Goal: Information Seeking & Learning: Check status

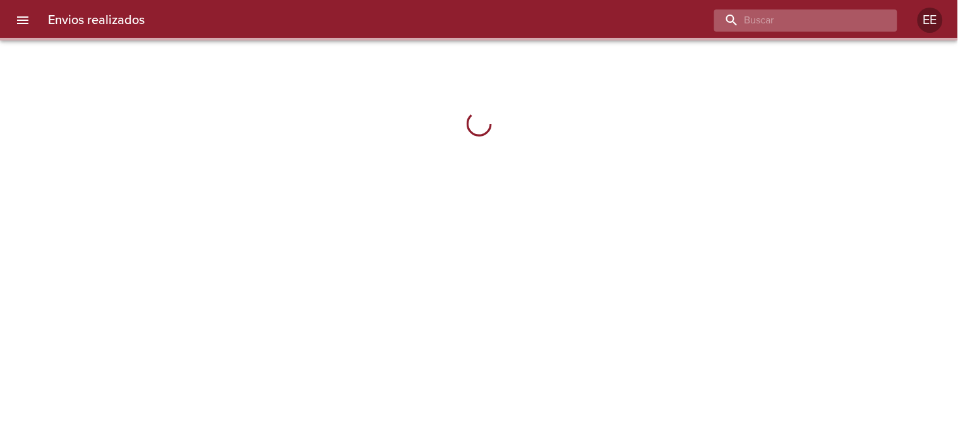
click at [805, 11] on input "buscar" at bounding box center [795, 20] width 162 height 22
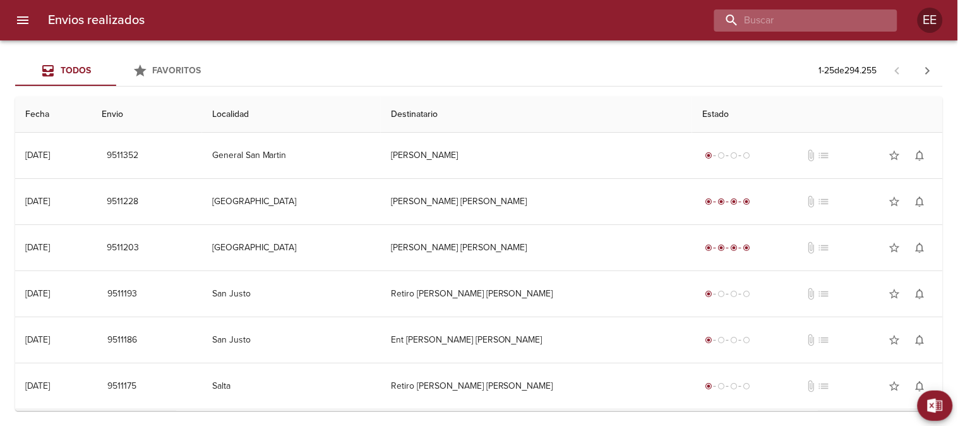
paste input "[PERSON_NAME] BP"
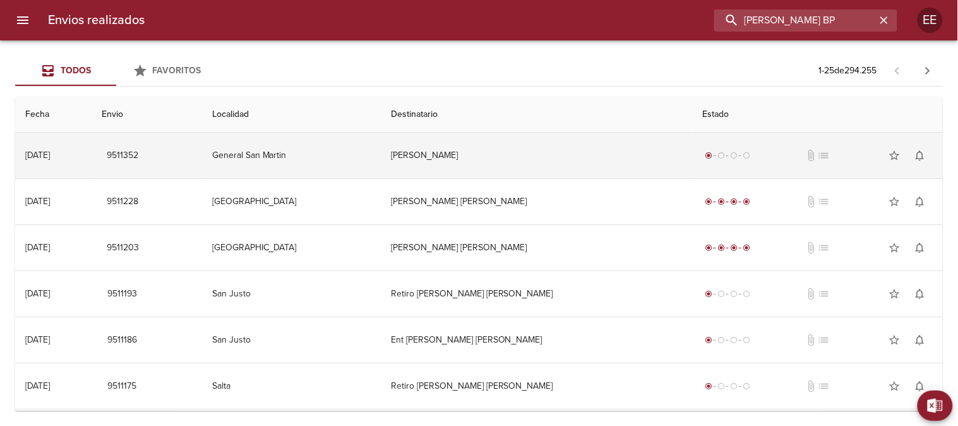
type input "[PERSON_NAME] BP"
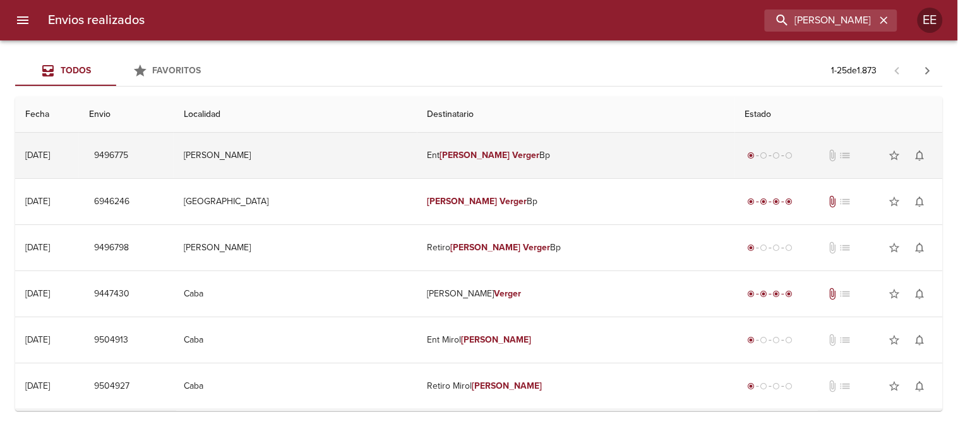
click at [510, 150] on em "[PERSON_NAME]" at bounding box center [475, 155] width 70 height 11
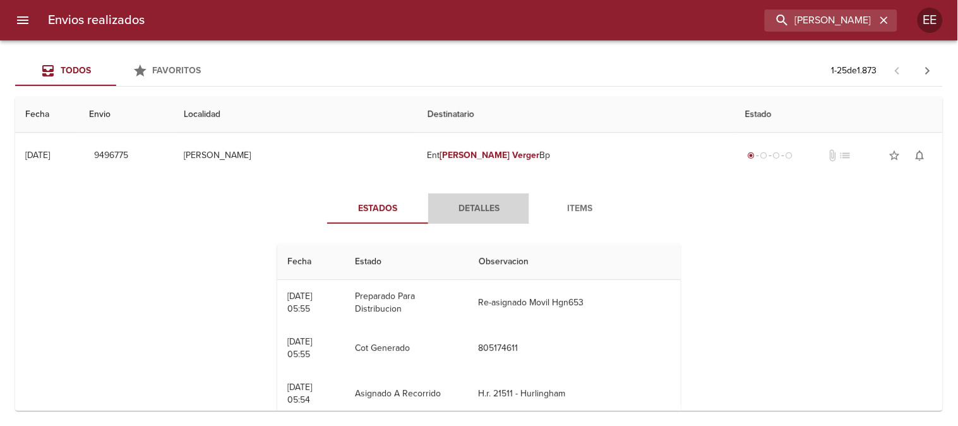
click at [468, 208] on span "Detalles" at bounding box center [479, 209] width 86 height 16
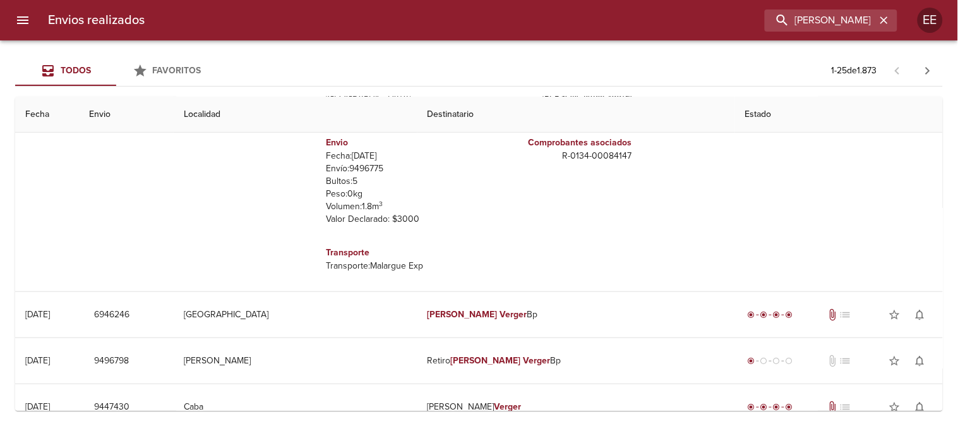
scroll to position [70, 0]
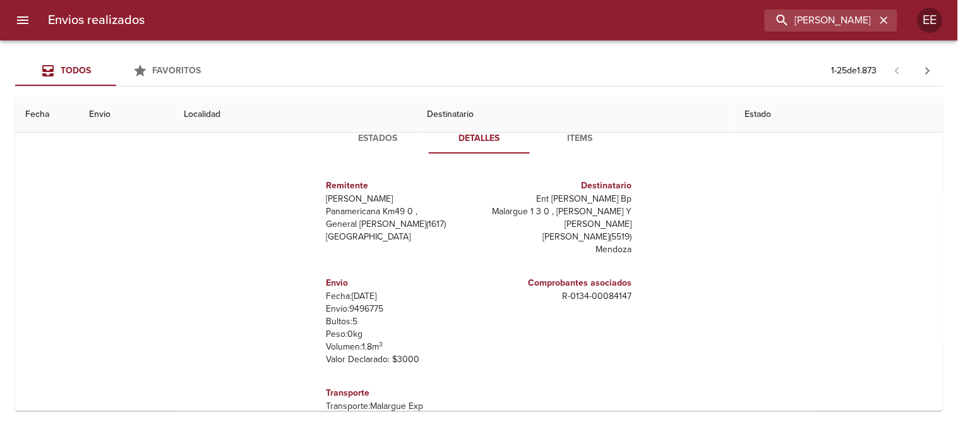
click at [365, 140] on span "Estados" at bounding box center [378, 139] width 86 height 16
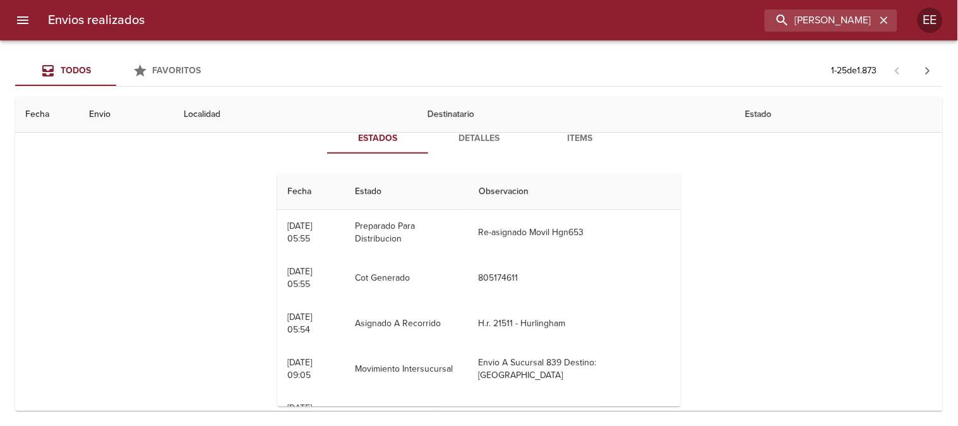
click at [383, 136] on span "Estados" at bounding box center [378, 139] width 86 height 16
click at [462, 137] on span "Detalles" at bounding box center [479, 139] width 86 height 16
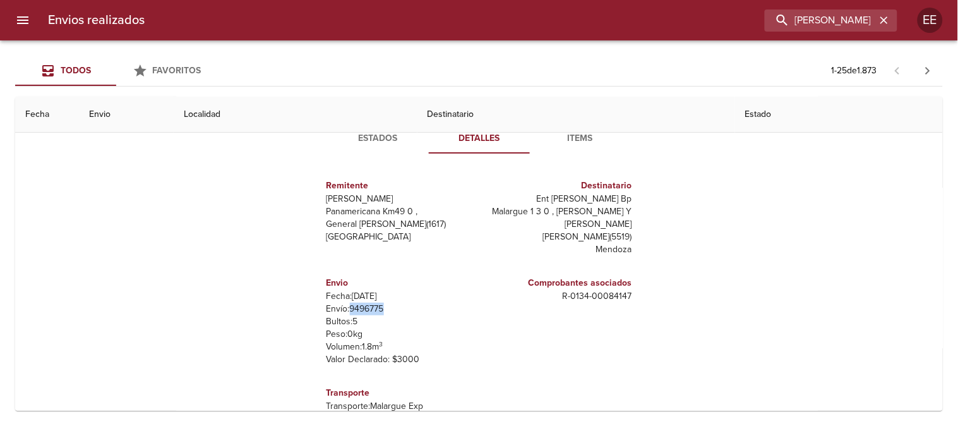
drag, startPoint x: 375, startPoint y: 304, endPoint x: 344, endPoint y: 308, distance: 31.2
click at [344, 308] on p "Envío: 9496775" at bounding box center [401, 309] width 148 height 13
copy p "9496775"
drag, startPoint x: 546, startPoint y: 292, endPoint x: 624, endPoint y: 298, distance: 77.2
click at [624, 298] on div "Comprobantes asociados R - 0134 - 00084147" at bounding box center [558, 321] width 158 height 110
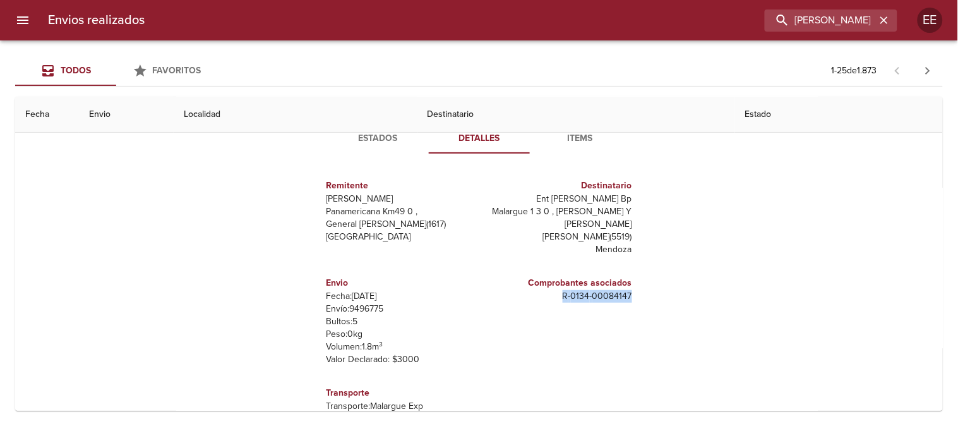
copy p "R - 0134 - 00084147"
